Goal: Use online tool/utility

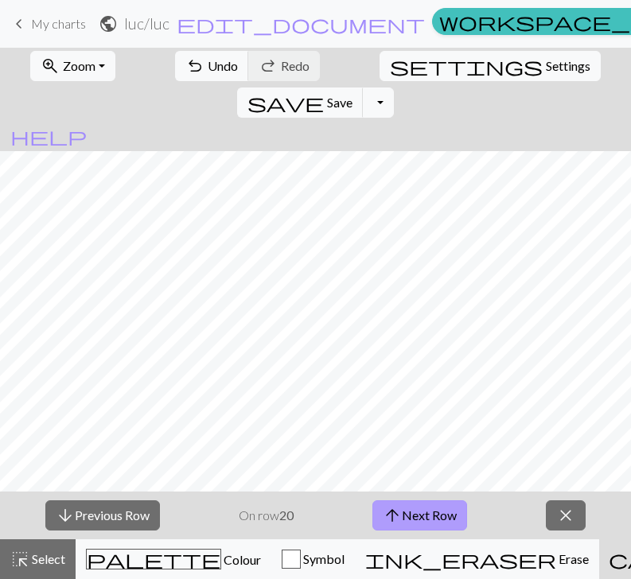
click at [420, 515] on button "arrow_upward Next Row" at bounding box center [419, 516] width 95 height 30
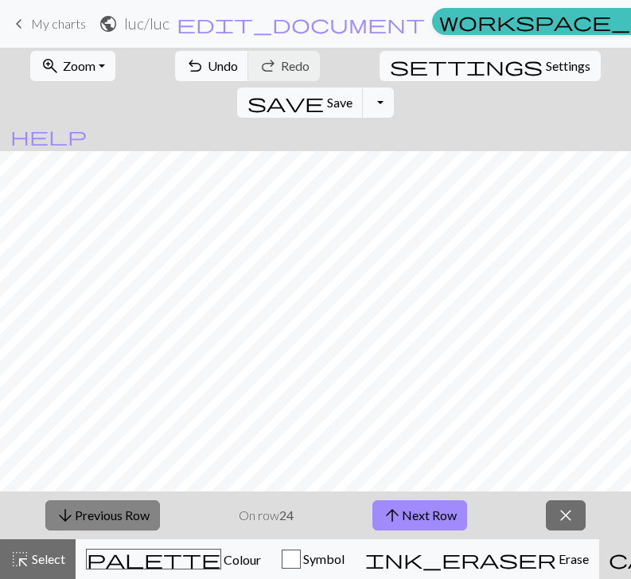
click at [140, 521] on button "arrow_downward Previous Row" at bounding box center [102, 516] width 115 height 30
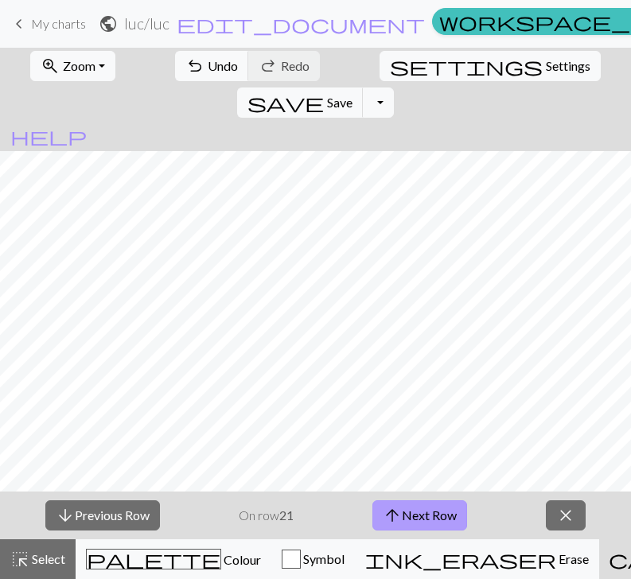
click at [435, 520] on button "arrow_upward Next Row" at bounding box center [419, 516] width 95 height 30
click at [409, 513] on button "arrow_upward Next Row" at bounding box center [419, 516] width 95 height 30
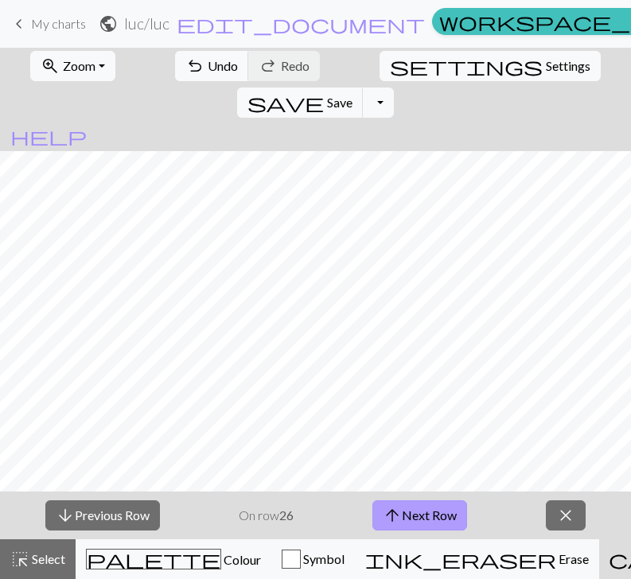
click at [412, 503] on button "arrow_upward Next Row" at bounding box center [419, 516] width 95 height 30
click at [419, 516] on button "arrow_upward Next Row" at bounding box center [419, 516] width 95 height 30
click at [427, 510] on button "arrow_upward Next Row" at bounding box center [419, 516] width 95 height 30
click at [364, 88] on button "save Save Save" at bounding box center [300, 103] width 127 height 30
